Goal: Check status: Check status

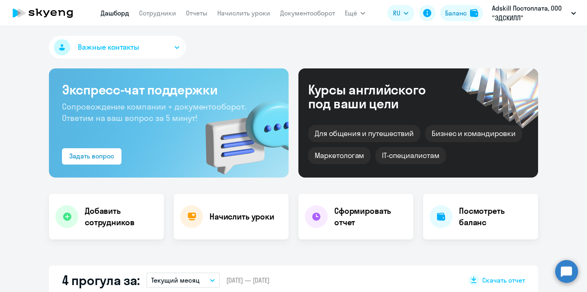
select select "30"
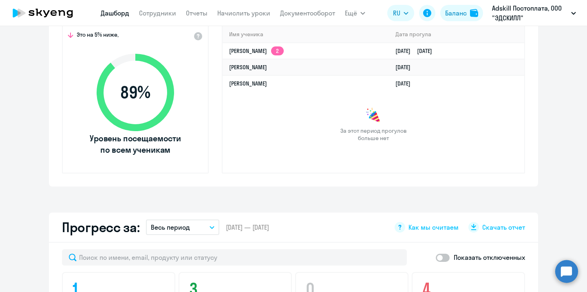
scroll to position [283, 0]
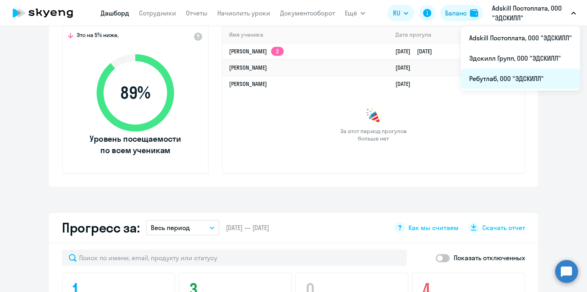
click at [522, 84] on li "Ребутлаб, ООО "ЭДСКИЛЛ"" at bounding box center [520, 79] width 119 height 20
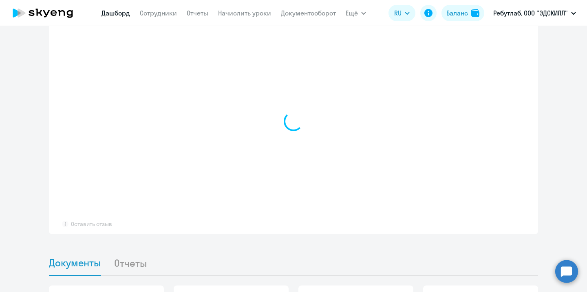
select select "30"
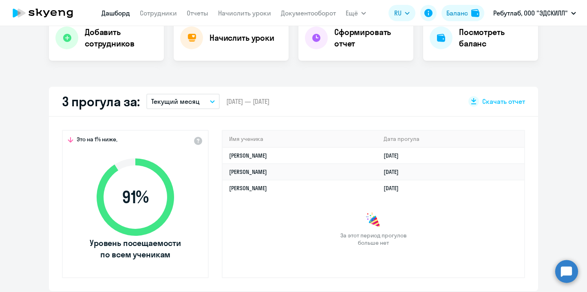
scroll to position [173, 0]
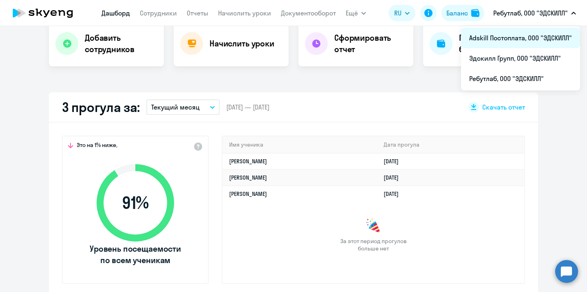
click at [527, 34] on li "Adskill Постоплата, ООО "ЭДСКИЛЛ"" at bounding box center [520, 38] width 119 height 20
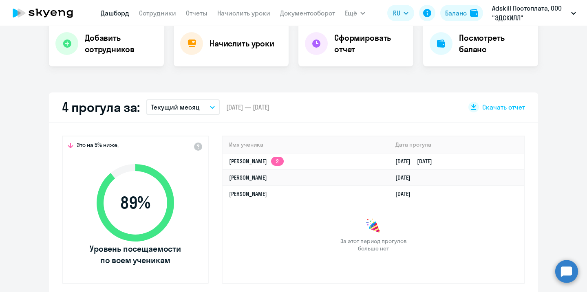
select select "30"
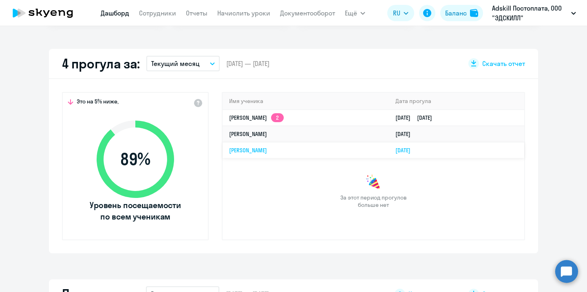
scroll to position [218, 0]
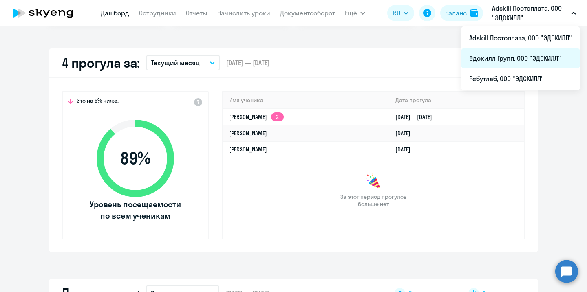
click at [535, 52] on li "Эдскилл Групп, ООО "ЭДСКИЛЛ"" at bounding box center [520, 58] width 119 height 20
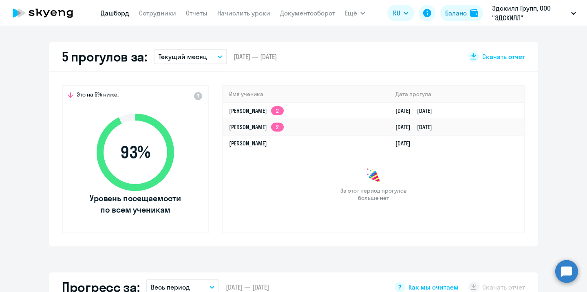
scroll to position [223, 0]
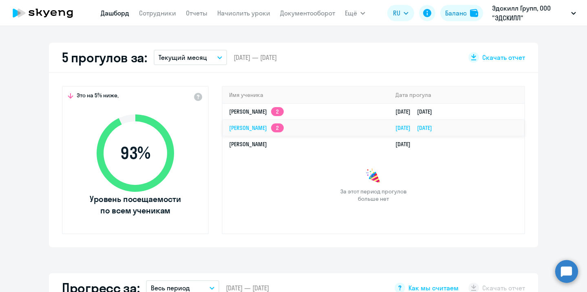
select select "30"
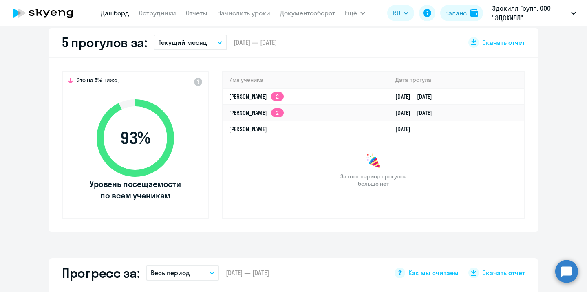
scroll to position [234, 0]
